Goal: Task Accomplishment & Management: Manage account settings

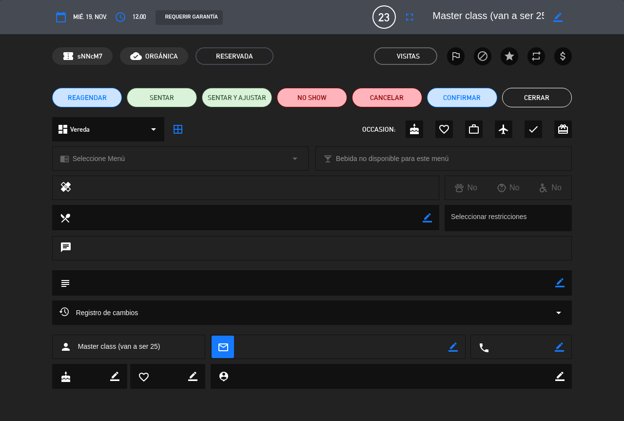
click at [515, 98] on button "Cerrar" at bounding box center [537, 98] width 70 height 20
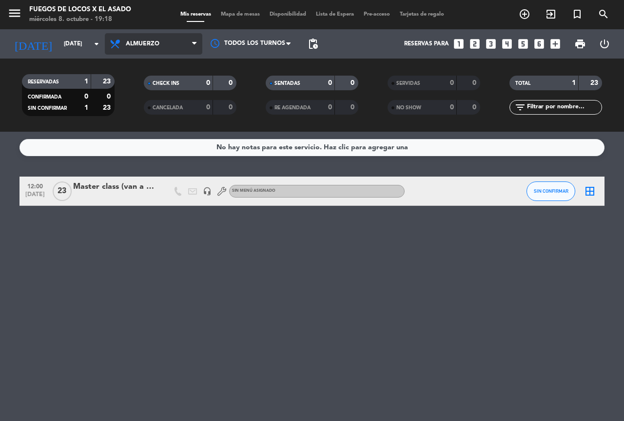
click at [142, 46] on span "Almuerzo" at bounding box center [143, 43] width 34 height 7
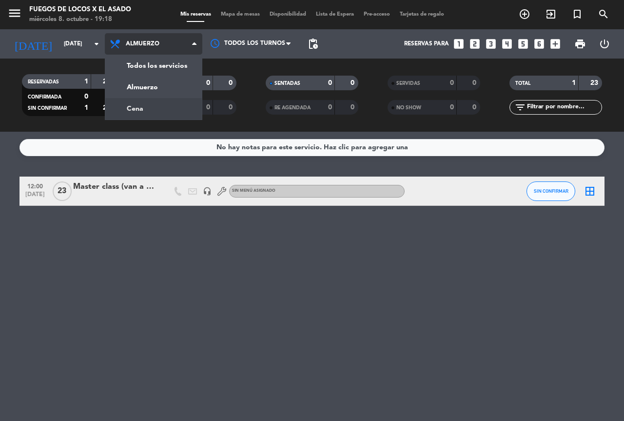
click at [132, 102] on div "menu Fuegos de Locos X El Asado [DATE] 8. octubre - 19:18 Mis reservas Mapa de …" at bounding box center [312, 66] width 624 height 132
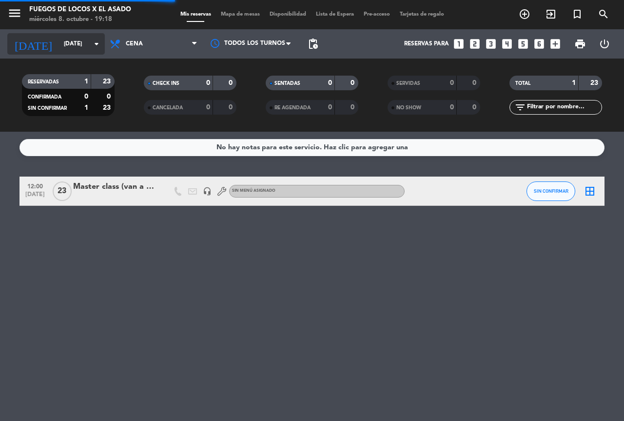
click at [68, 50] on input "[DATE]" at bounding box center [98, 44] width 78 height 17
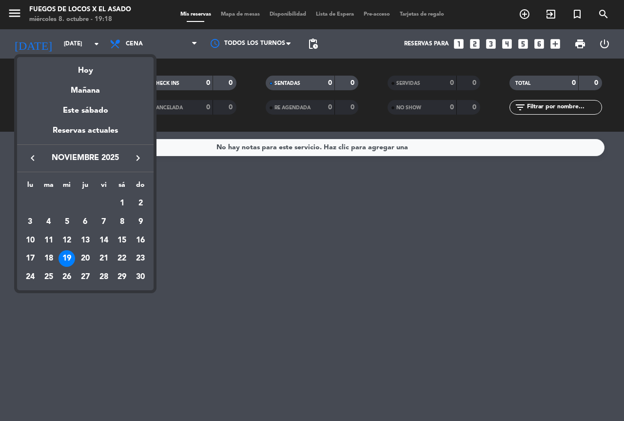
click at [35, 160] on icon "keyboard_arrow_left" at bounding box center [33, 158] width 12 height 12
click at [65, 239] on div "8" at bounding box center [67, 240] width 17 height 17
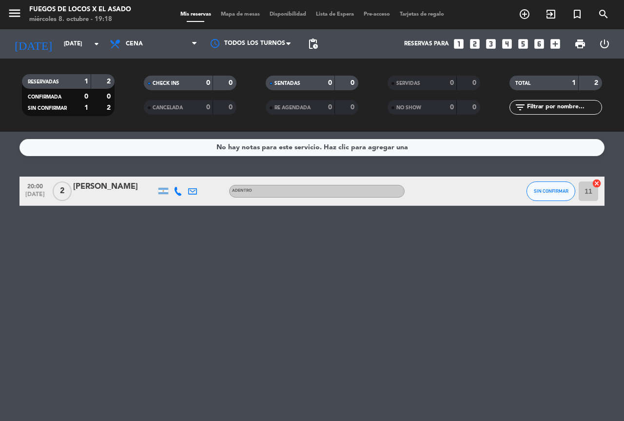
click at [210, 248] on div "No hay notas para este servicio. Haz clic para agregar una 20:00 [DATE] 2 [PERS…" at bounding box center [312, 276] width 624 height 289
drag, startPoint x: 139, startPoint y: 247, endPoint x: 100, endPoint y: 235, distance: 41.0
click at [102, 235] on div "No hay notas para este servicio. Haz clic para agregar una 20:00 [DATE] 2 [PERS…" at bounding box center [312, 276] width 624 height 289
click at [92, 47] on icon "arrow_drop_down" at bounding box center [97, 44] width 12 height 12
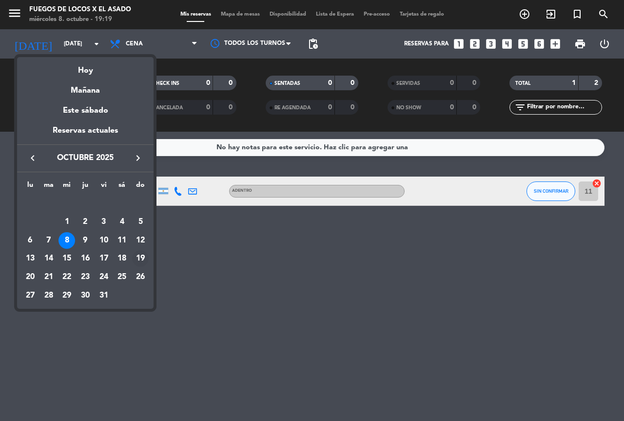
click at [138, 257] on div "19" at bounding box center [140, 258] width 17 height 17
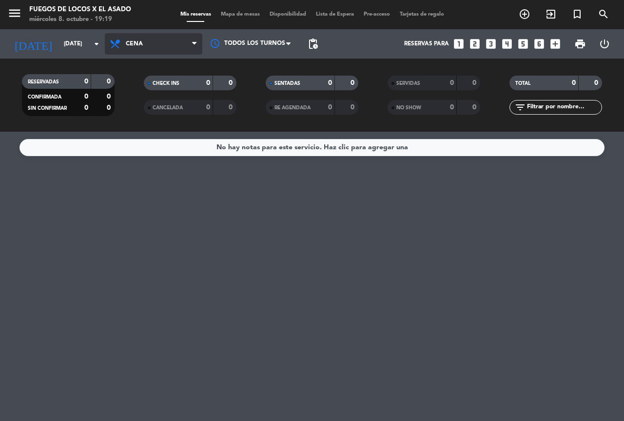
click at [150, 40] on span "Cena" at bounding box center [154, 43] width 98 height 21
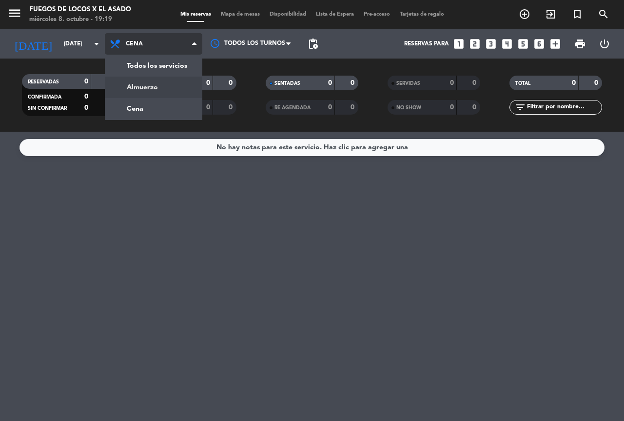
click at [150, 79] on div "menu Fuegos de Locos X El Asado [DATE] 8. octubre - 19:19 Mis reservas Mapa de …" at bounding box center [312, 66] width 624 height 132
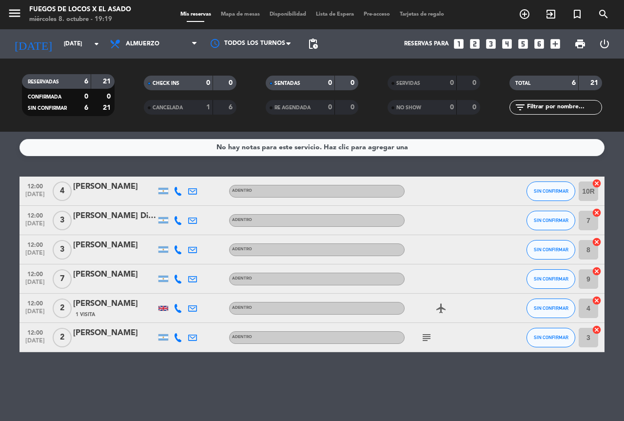
click at [427, 339] on icon "subject" at bounding box center [427, 338] width 12 height 12
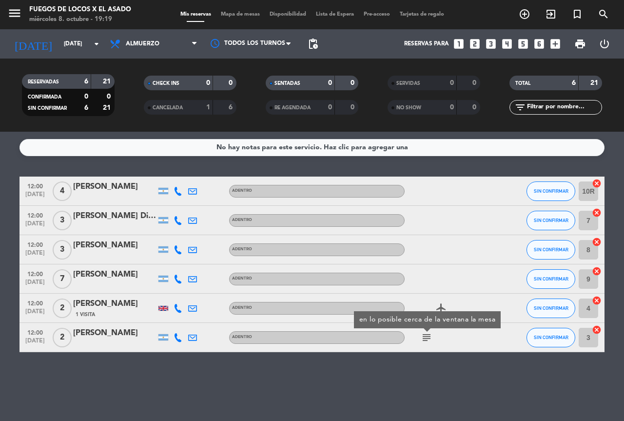
click at [427, 339] on icon "subject" at bounding box center [427, 338] width 12 height 12
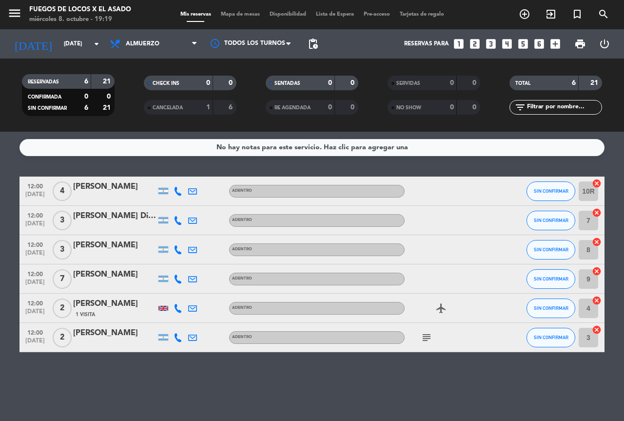
click at [446, 315] on div "airplanemode_active" at bounding box center [449, 308] width 88 height 29
click at [444, 309] on icon "airplanemode_active" at bounding box center [442, 308] width 12 height 12
click at [80, 46] on input "[DATE]" at bounding box center [98, 44] width 78 height 17
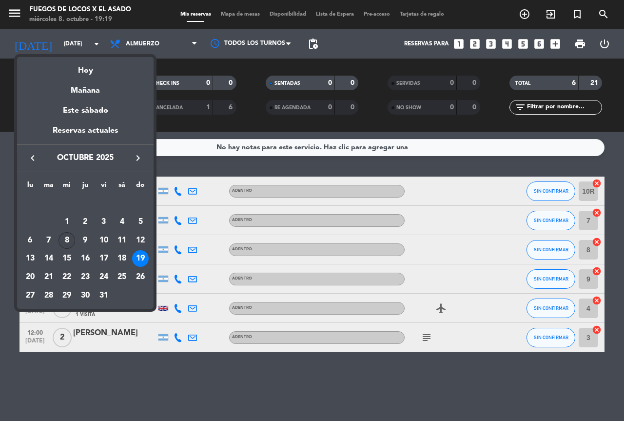
click at [69, 241] on div "8" at bounding box center [67, 240] width 17 height 17
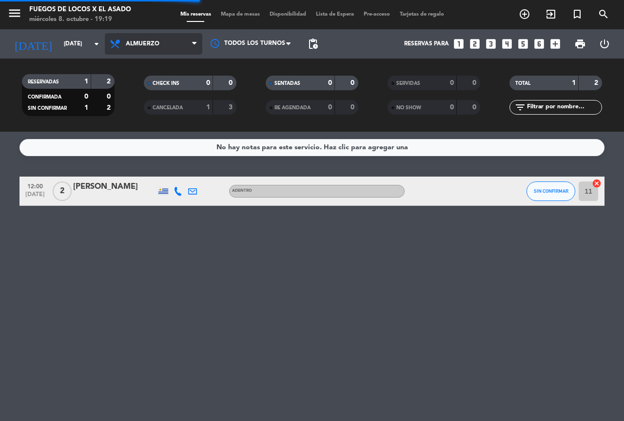
click at [165, 41] on span "Almuerzo" at bounding box center [154, 43] width 98 height 21
click at [155, 108] on div "menu Fuegos de Locos X El Asado [DATE] 8. octubre - 19:19 Mis reservas Mapa de …" at bounding box center [312, 66] width 624 height 132
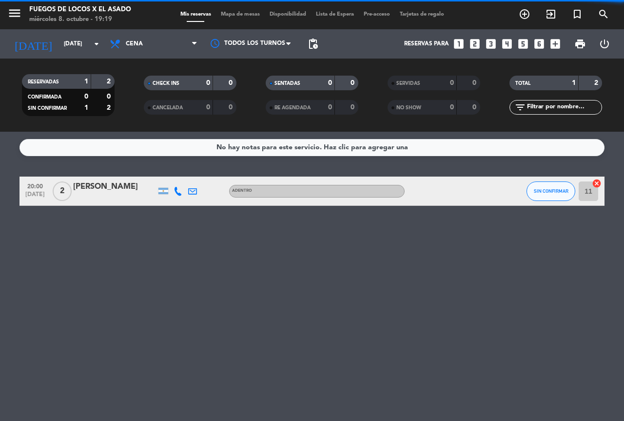
click at [162, 47] on span "Cena" at bounding box center [154, 43] width 98 height 21
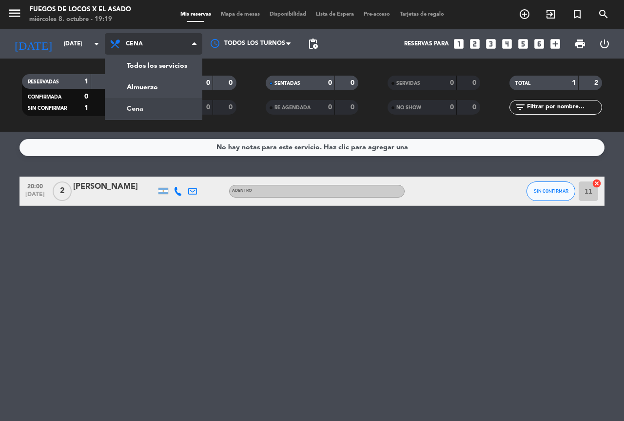
click at [152, 102] on div "menu Fuegos de Locos X El Asado [DATE] 8. octubre - 19:19 Mis reservas Mapa de …" at bounding box center [312, 66] width 624 height 132
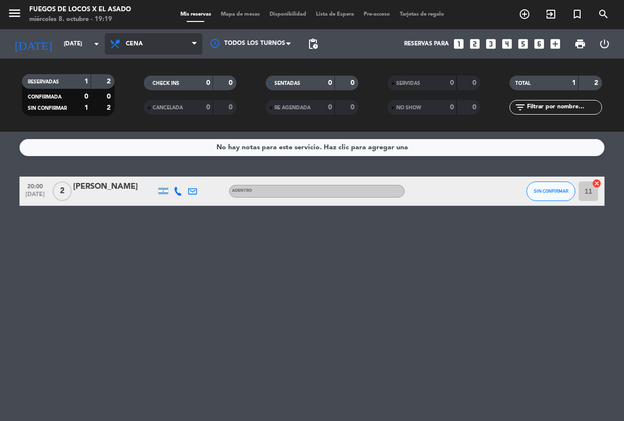
click at [171, 44] on span "Cena" at bounding box center [154, 43] width 98 height 21
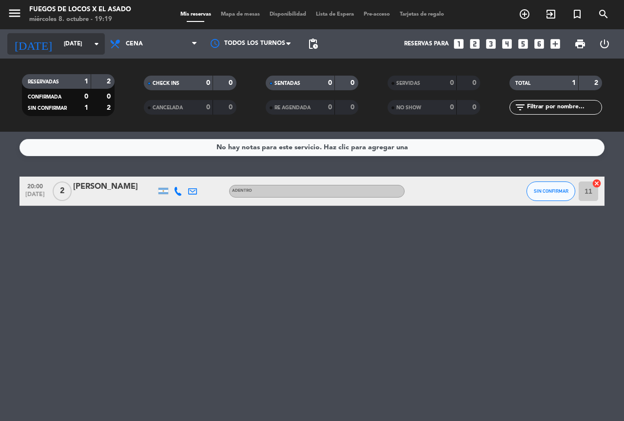
click at [92, 39] on icon "arrow_drop_down" at bounding box center [97, 44] width 12 height 12
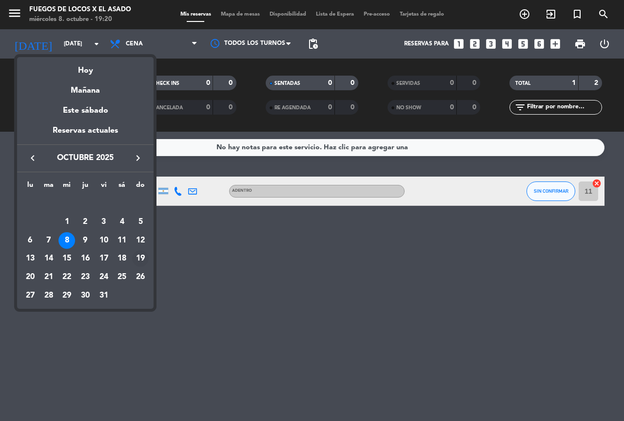
click at [139, 252] on div "19" at bounding box center [140, 258] width 17 height 17
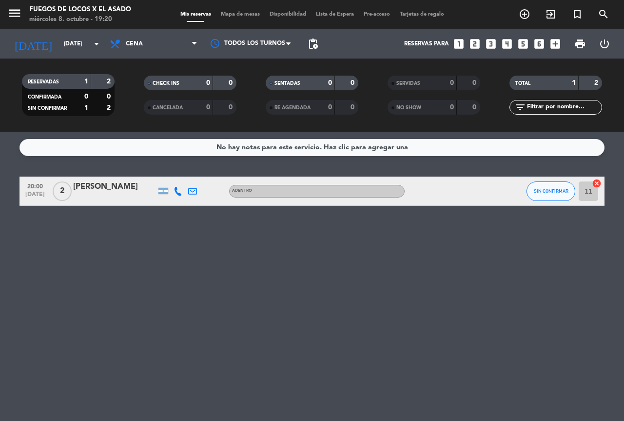
type input "[DATE]"
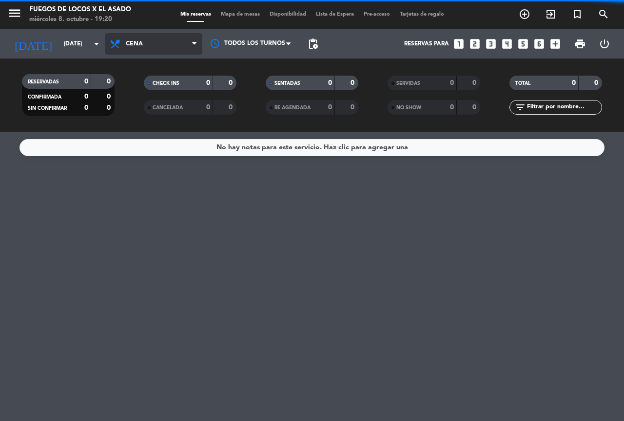
click at [169, 51] on span "Cena" at bounding box center [154, 43] width 98 height 21
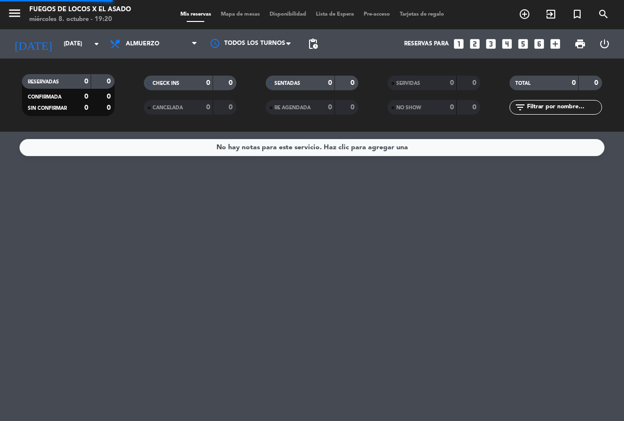
click at [165, 89] on div "menu Fuegos de Locos X El Asado [DATE] 8. octubre - 19:20 Mis reservas Mapa de …" at bounding box center [312, 66] width 624 height 132
